Goal: Information Seeking & Learning: Understand process/instructions

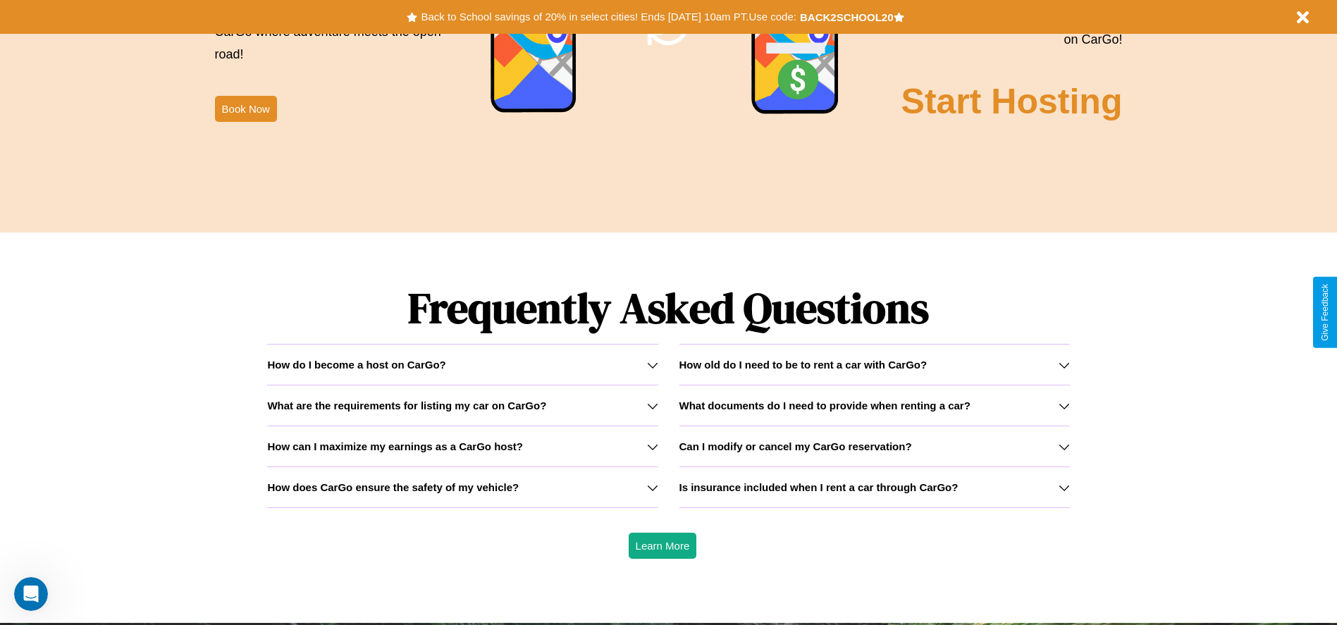
scroll to position [2022, 0]
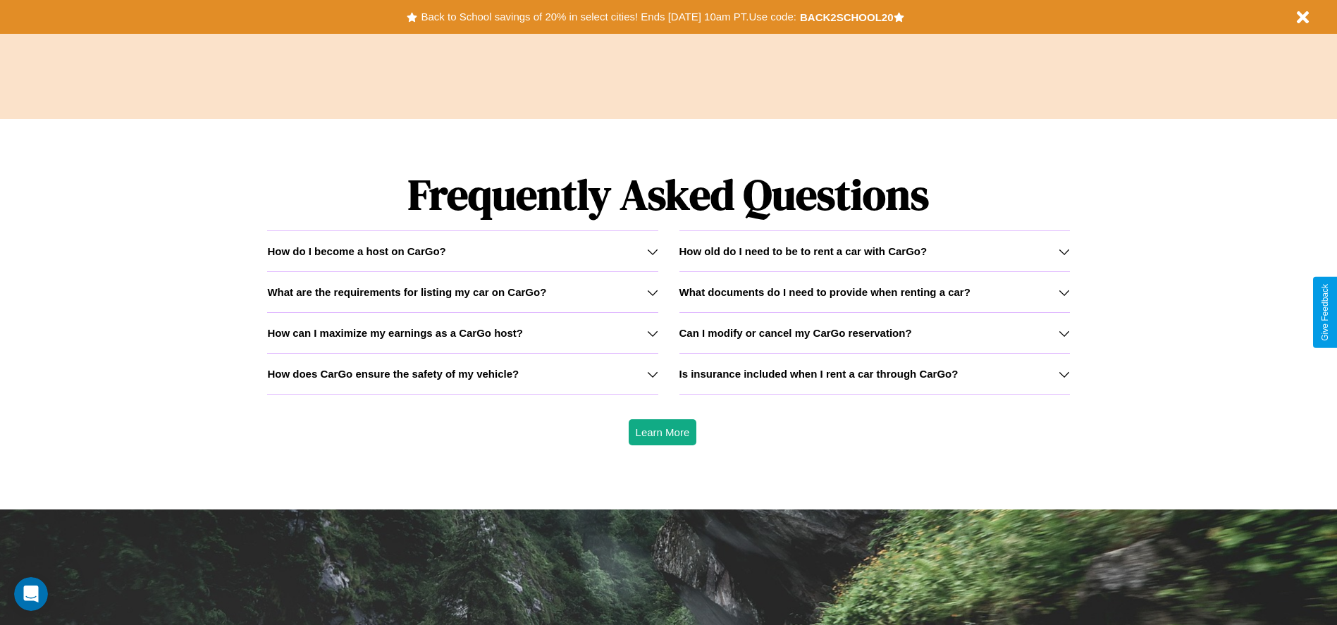
click at [1064, 333] on icon at bounding box center [1064, 333] width 11 height 11
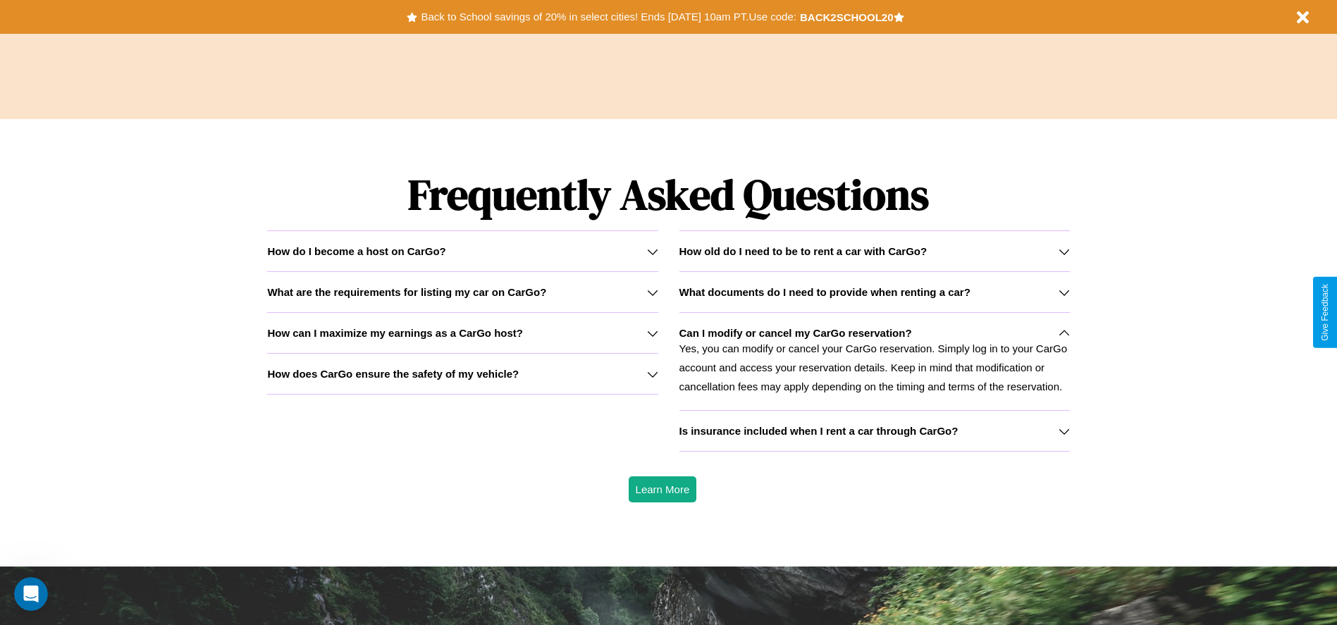
click at [874, 251] on h3 "How old do I need to be to rent a car with CarGo?" at bounding box center [804, 251] width 248 height 12
click at [462, 292] on h3 "What are the requirements for listing my car on CarGo?" at bounding box center [406, 292] width 279 height 12
click at [462, 374] on h3 "How does CarGo ensure the safety of my vehicle?" at bounding box center [393, 374] width 252 height 12
click at [462, 251] on div "How do I become a host on CarGo?" at bounding box center [462, 251] width 391 height 12
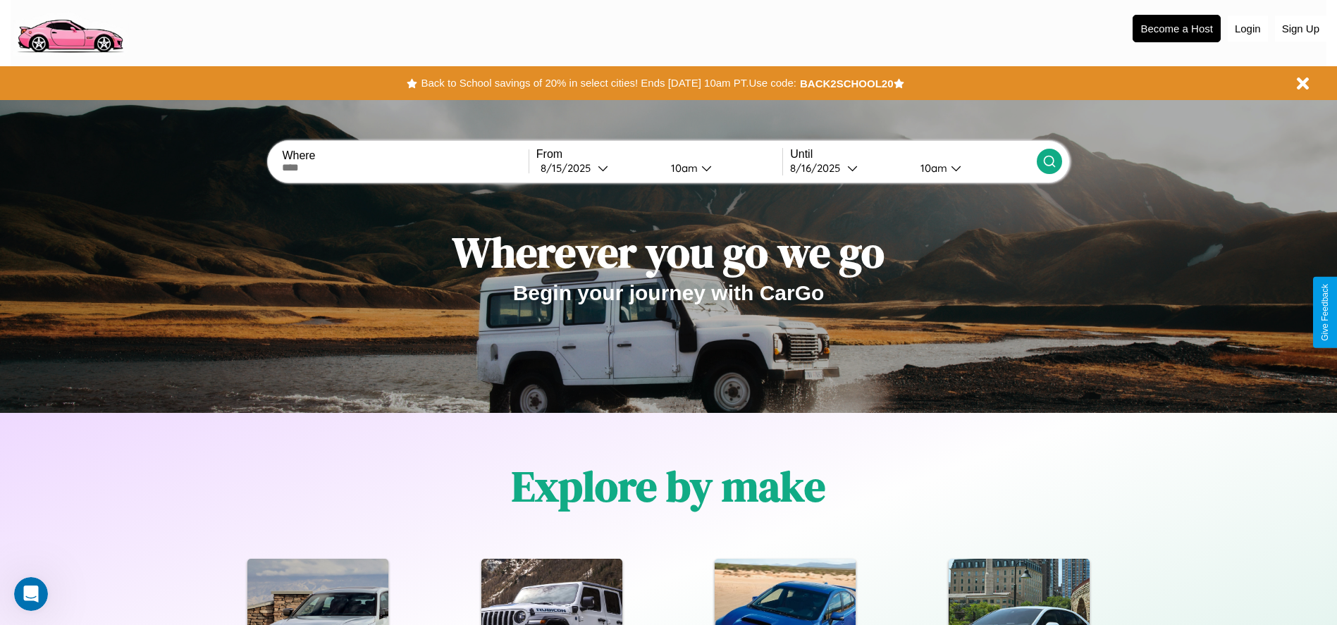
scroll to position [0, 0]
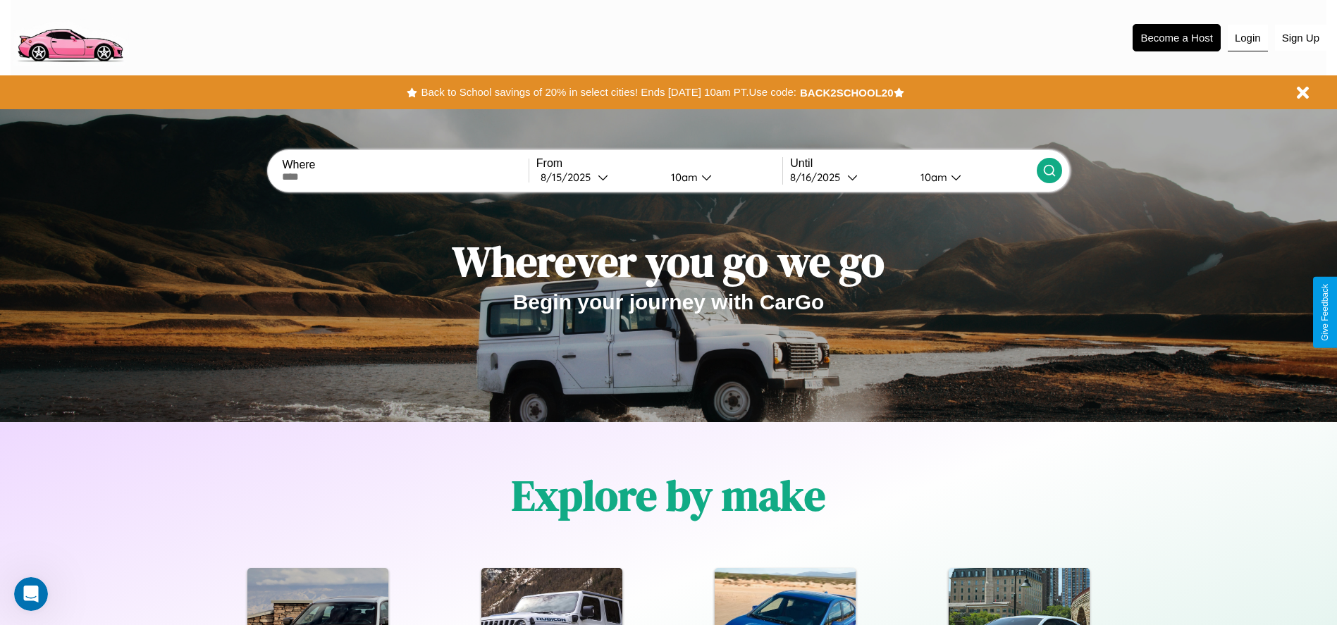
click at [1248, 37] on button "Login" at bounding box center [1248, 38] width 40 height 27
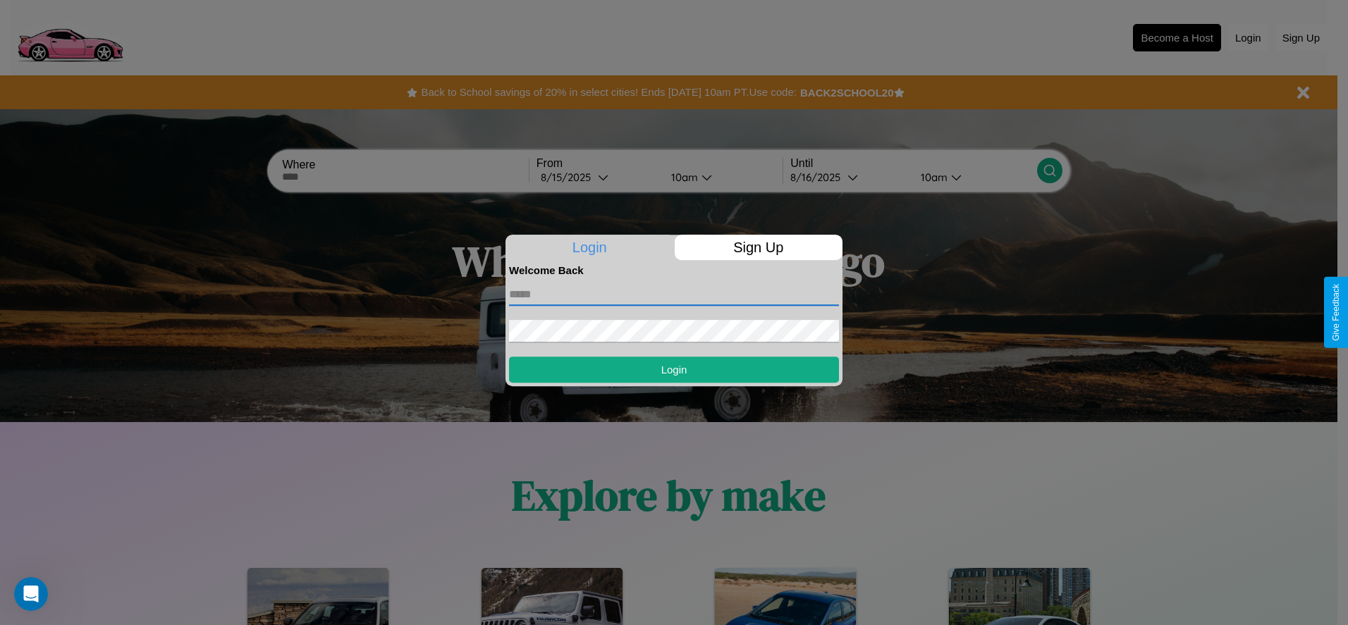
click at [674, 294] on input "text" at bounding box center [674, 294] width 330 height 23
type input "**********"
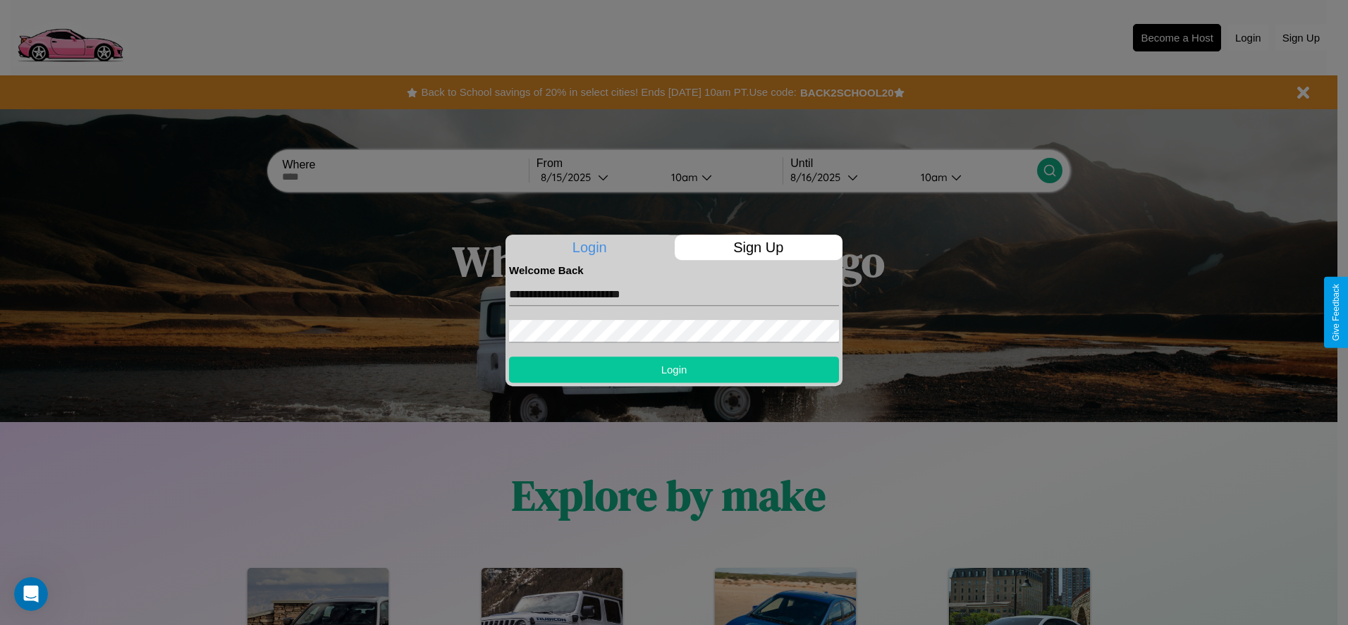
click at [674, 369] on button "Login" at bounding box center [674, 370] width 330 height 26
